Goal: Task Accomplishment & Management: Manage account settings

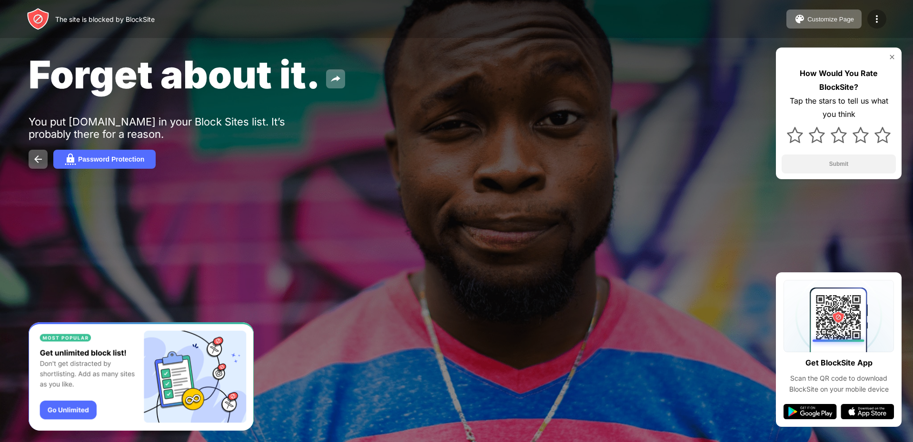
click at [869, 23] on div at bounding box center [876, 19] width 19 height 19
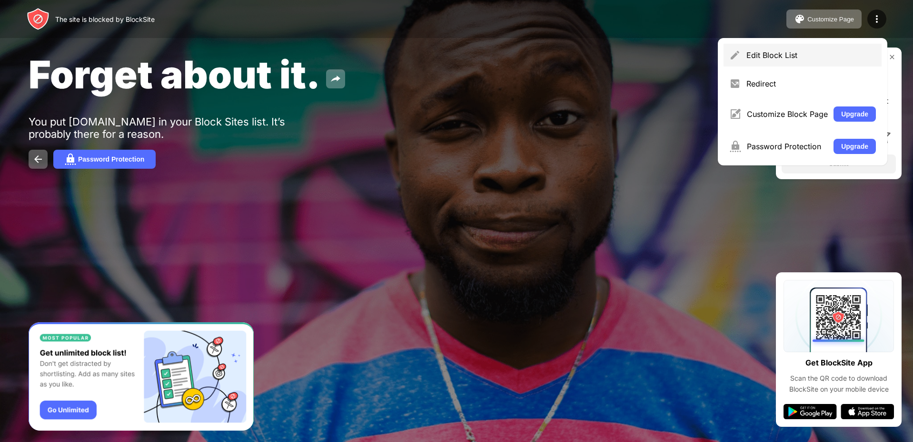
click at [839, 57] on div "Edit Block List" at bounding box center [810, 55] width 129 height 10
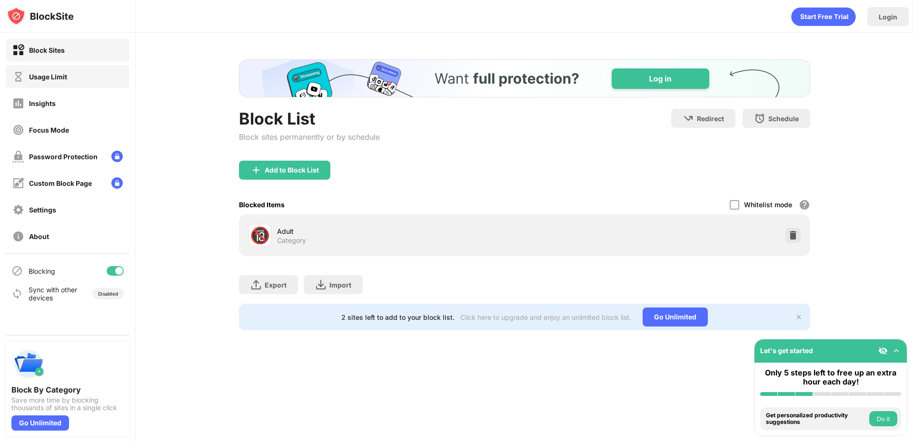
click at [81, 83] on div "Usage Limit" at bounding box center [68, 76] width 124 height 23
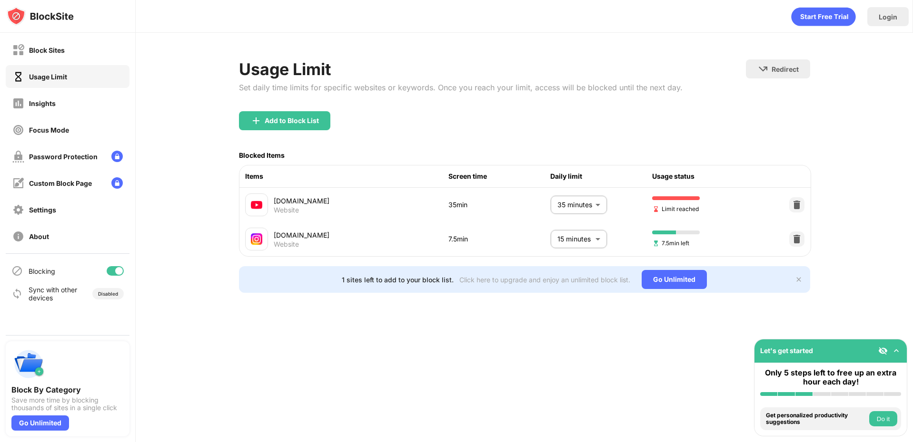
click at [587, 204] on body "Block Sites Usage Limit Insights Focus Mode Password Protection Custom Block Pa…" at bounding box center [456, 221] width 913 height 442
click at [563, 252] on p "30 minutes" at bounding box center [571, 257] width 49 height 10
type input "**"
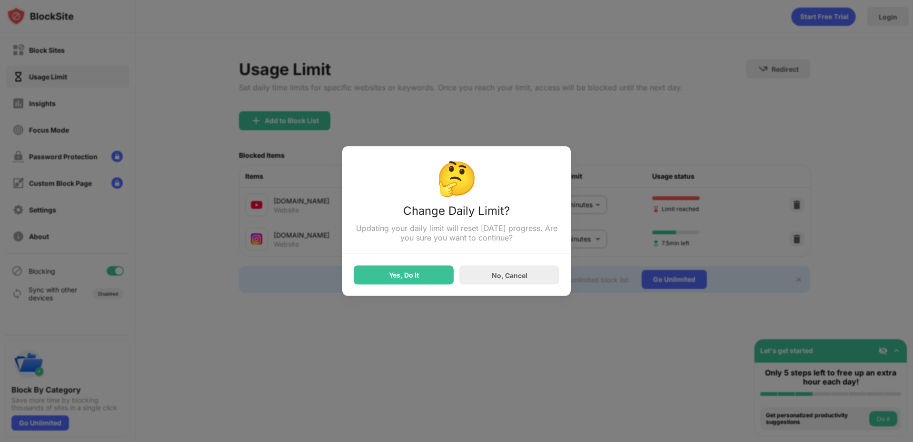
click at [438, 281] on div "Yes, Do It" at bounding box center [404, 275] width 100 height 19
